Goal: Task Accomplishment & Management: Use online tool/utility

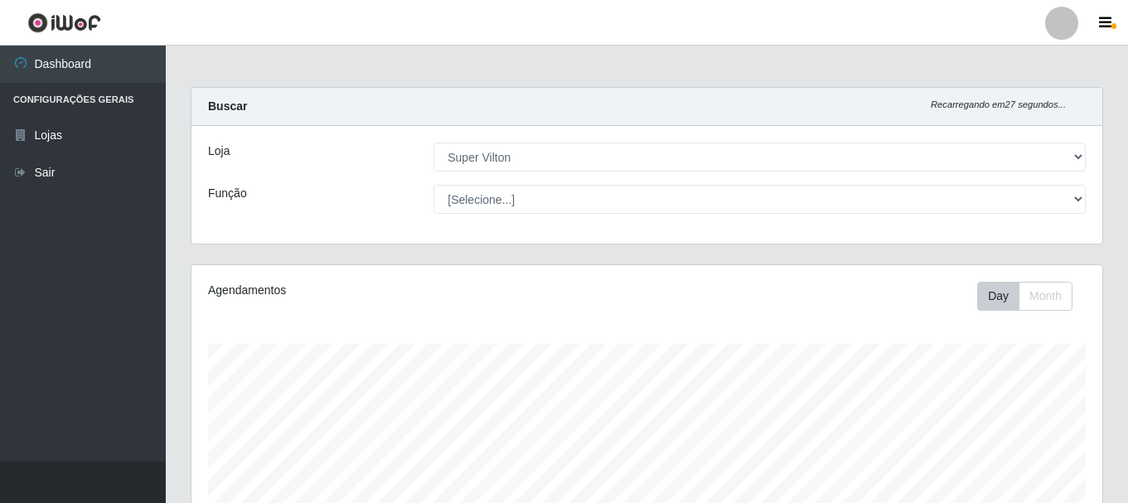
select select "379"
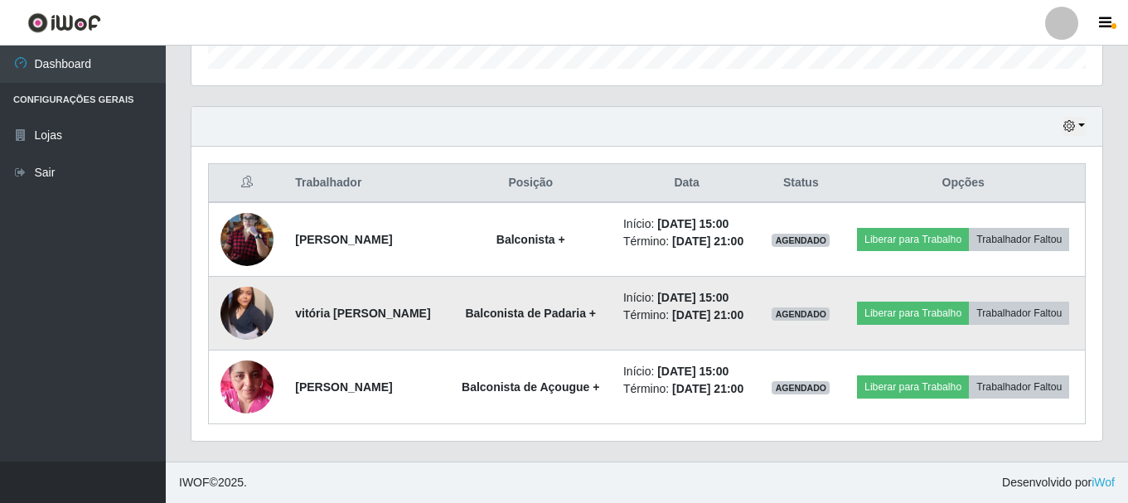
scroll to position [561, 0]
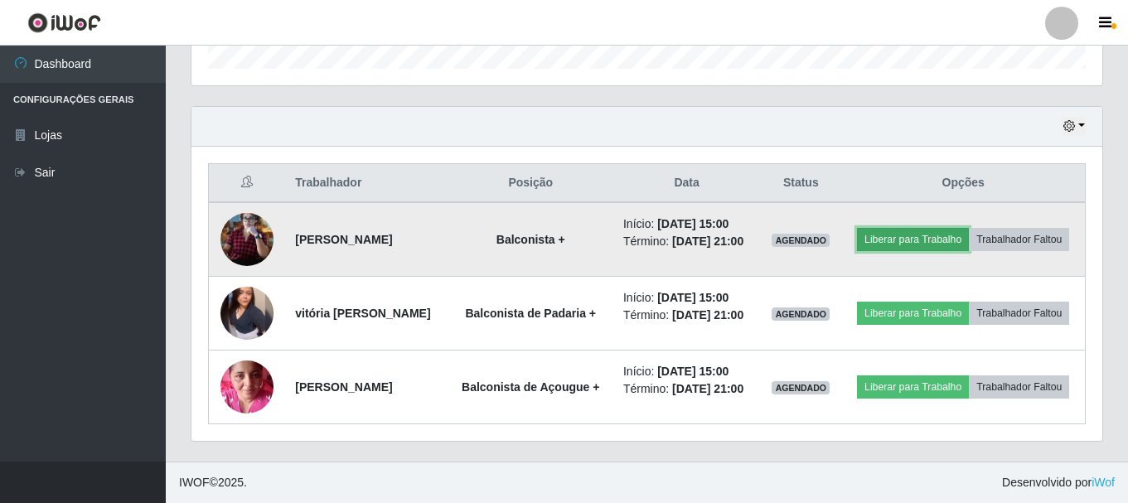
click at [969, 228] on button "Liberar para Trabalho" at bounding box center [913, 239] width 112 height 23
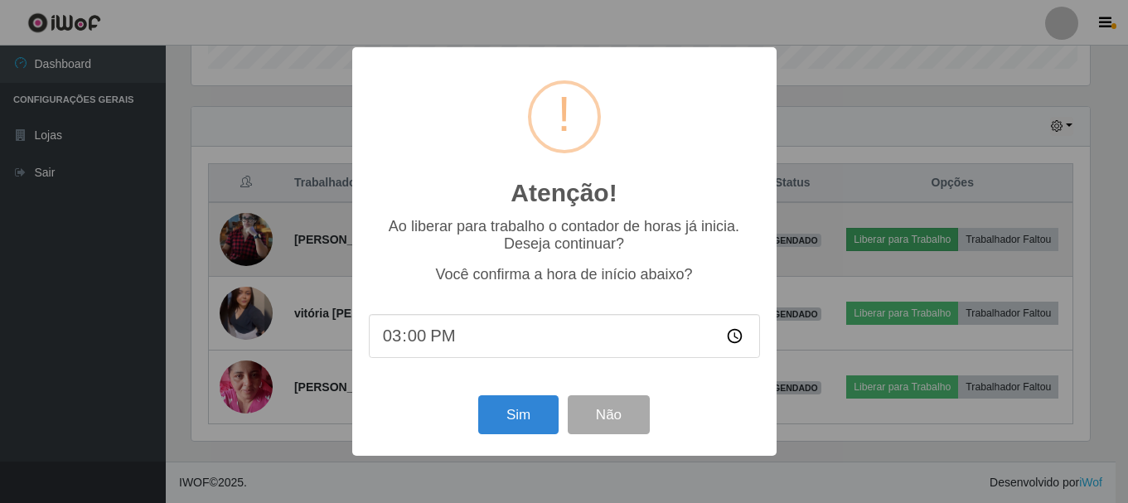
scroll to position [344, 902]
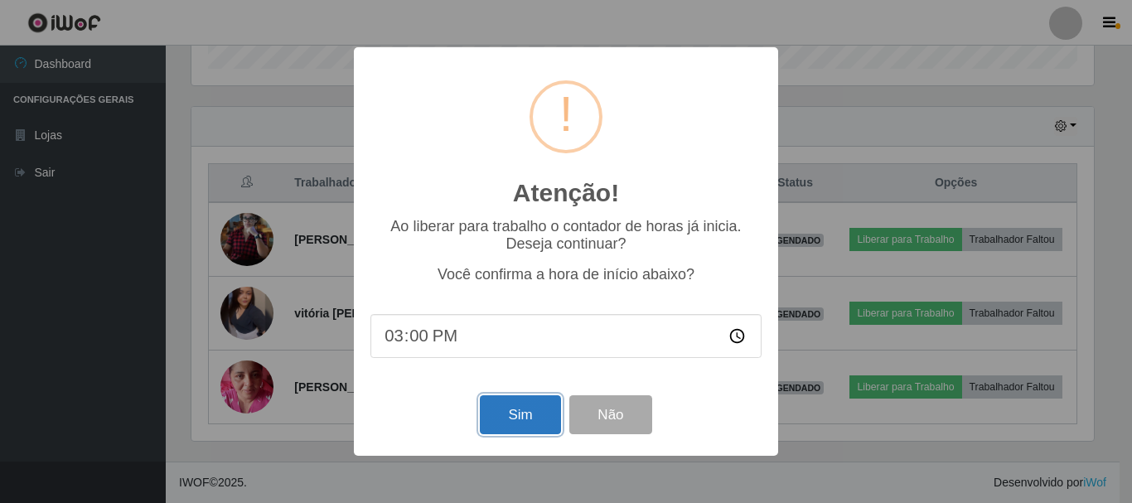
click at [496, 421] on button "Sim" at bounding box center [520, 414] width 80 height 39
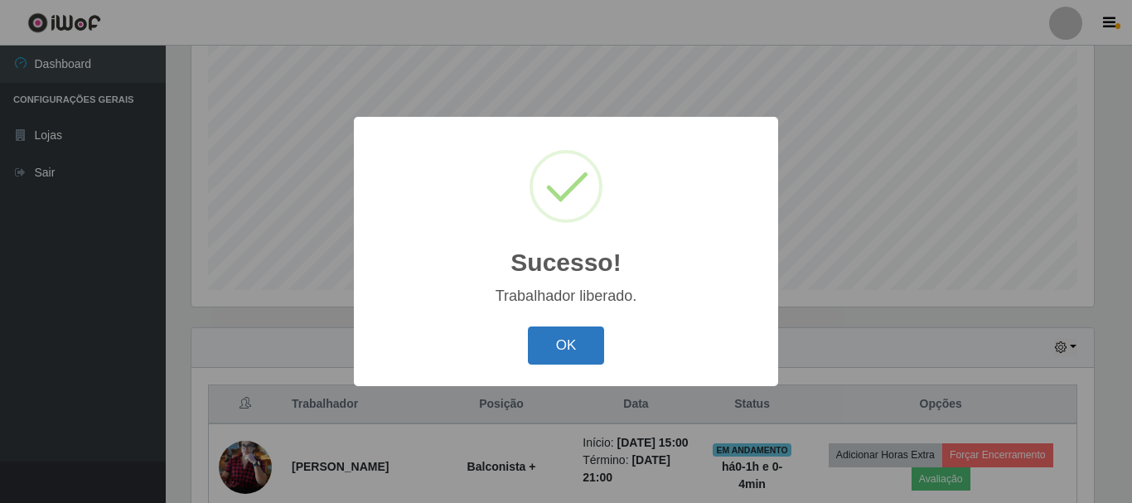
click at [577, 344] on button "OK" at bounding box center [566, 346] width 77 height 39
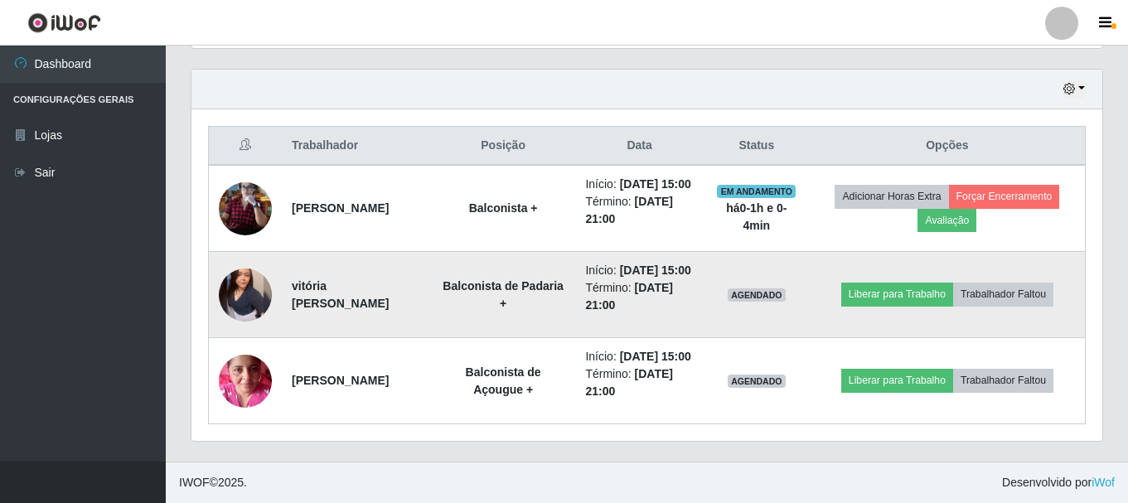
scroll to position [613, 0]
click at [933, 283] on button "Liberar para Trabalho" at bounding box center [897, 294] width 112 height 23
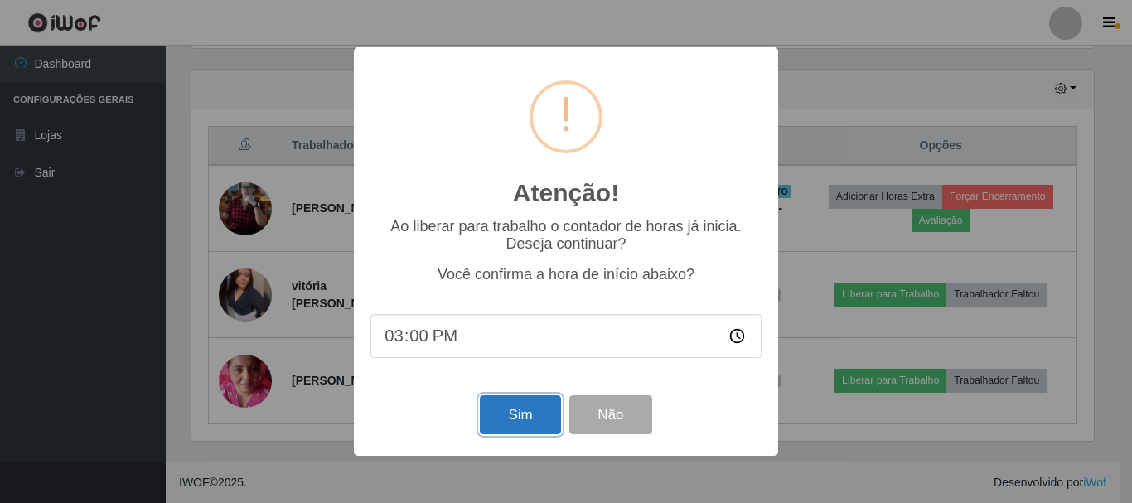
click at [500, 421] on button "Sim" at bounding box center [520, 414] width 80 height 39
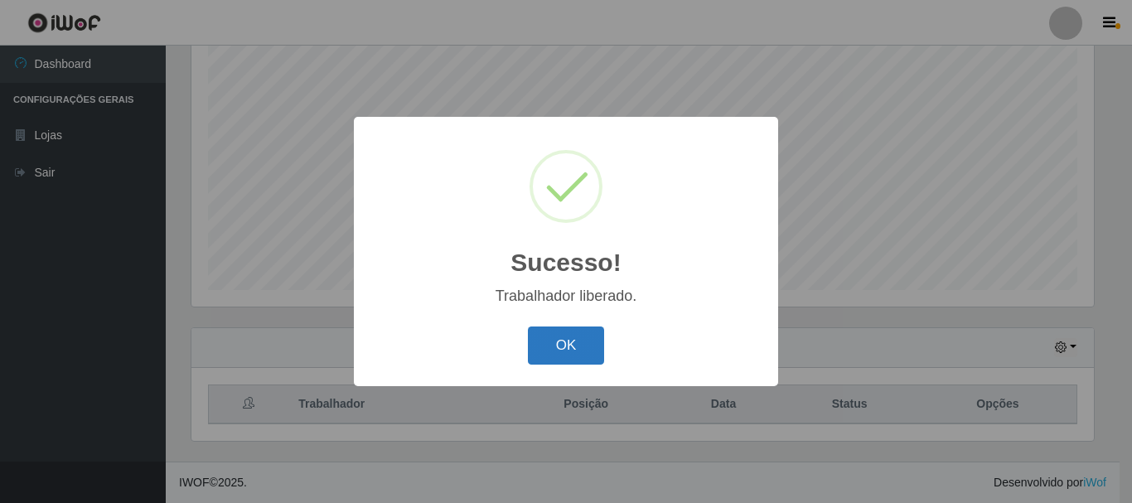
click at [585, 351] on button "OK" at bounding box center [566, 346] width 77 height 39
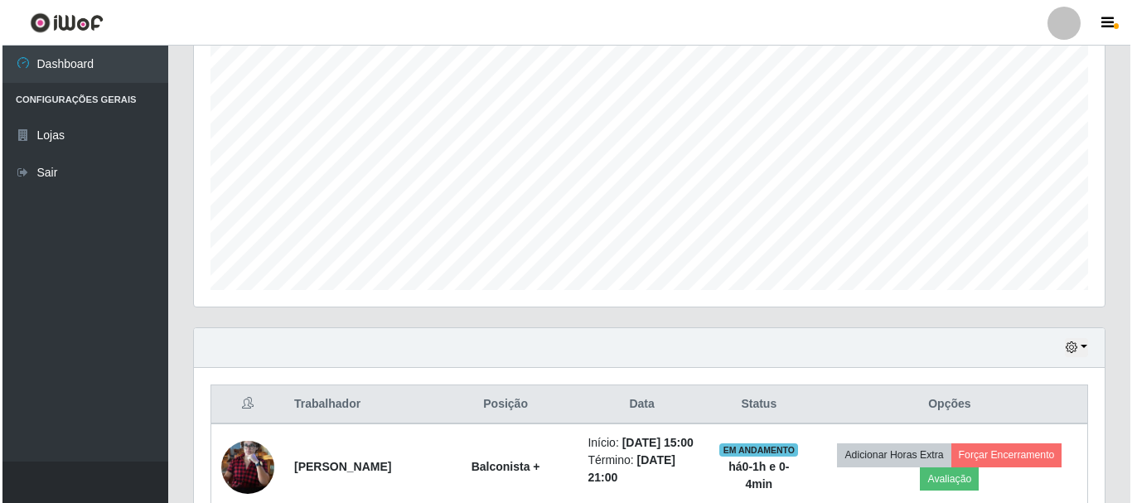
scroll to position [613, 0]
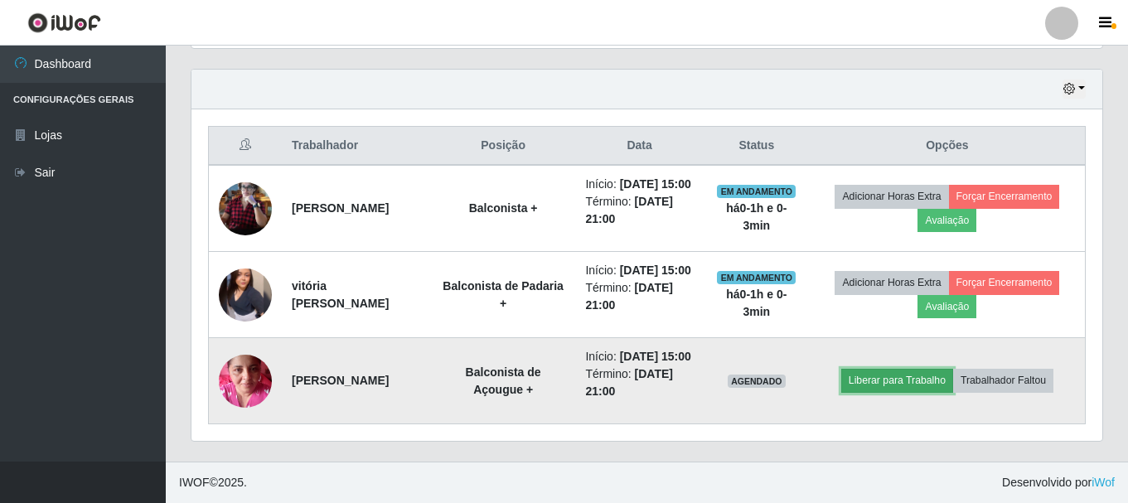
click at [936, 369] on button "Liberar para Trabalho" at bounding box center [897, 380] width 112 height 23
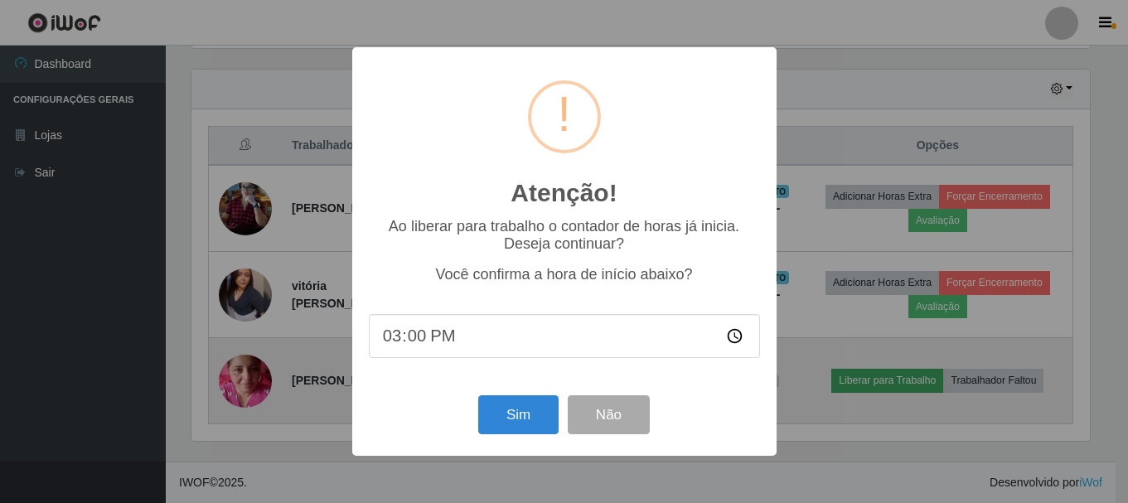
scroll to position [344, 902]
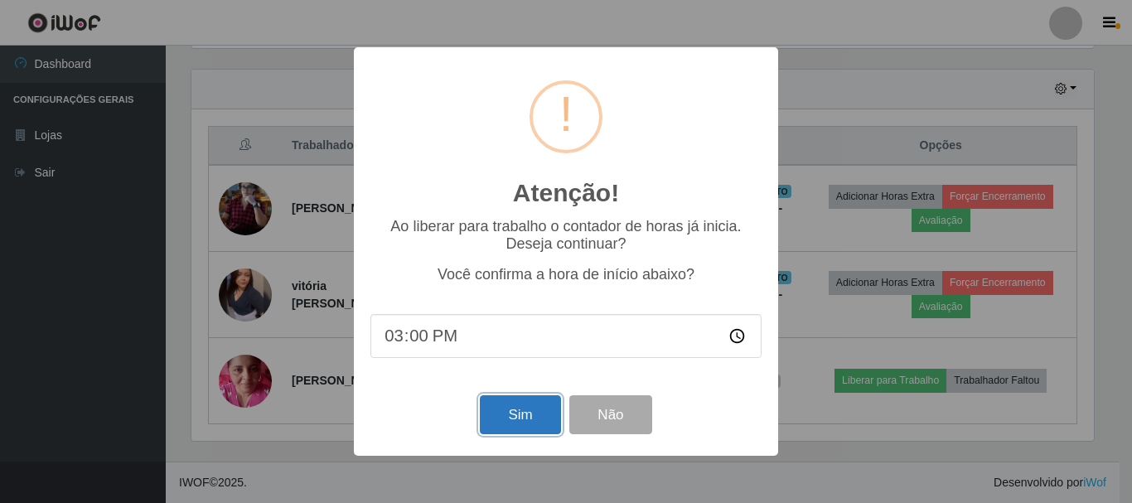
click at [508, 427] on button "Sim" at bounding box center [520, 414] width 80 height 39
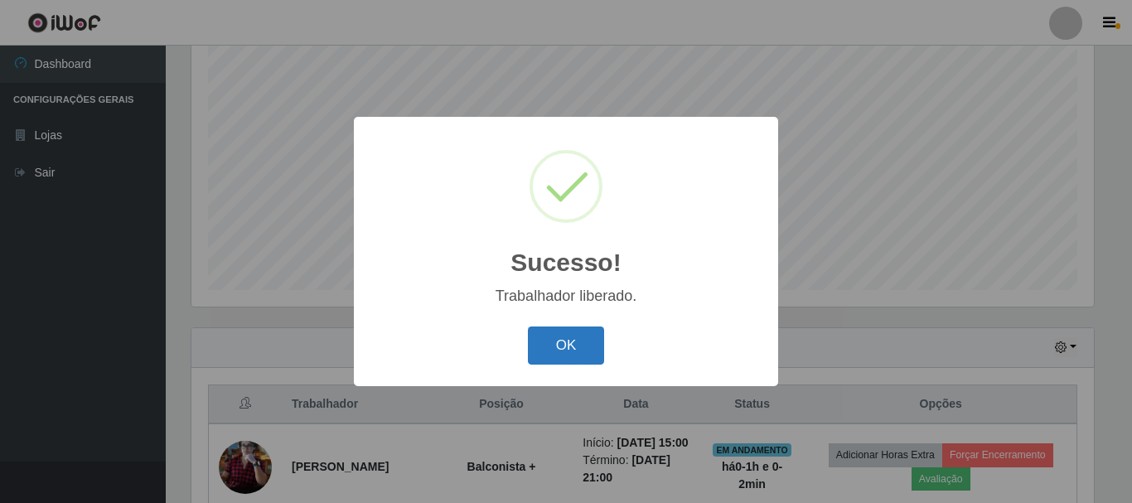
click at [544, 336] on button "OK" at bounding box center [566, 346] width 77 height 39
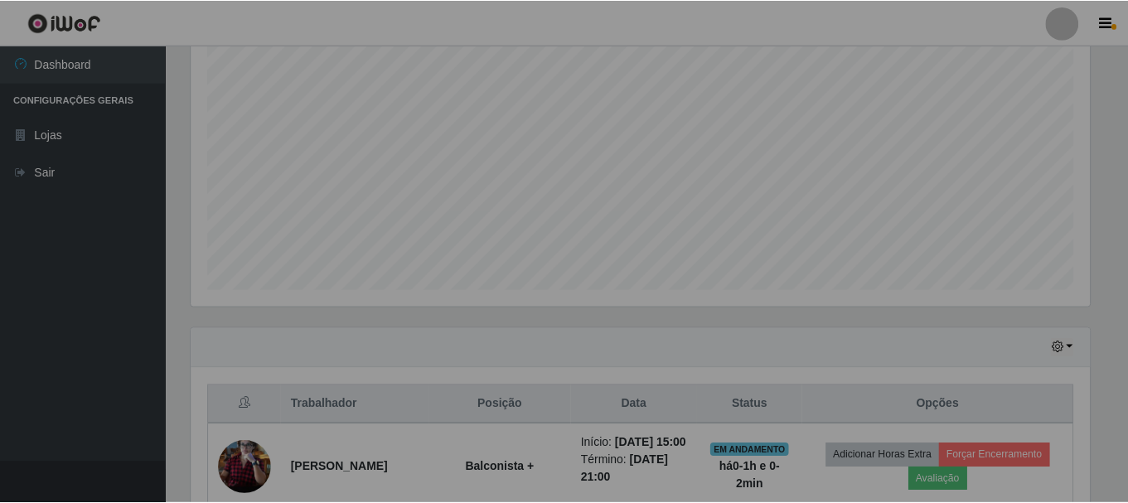
scroll to position [344, 911]
